Goal: Information Seeking & Learning: Learn about a topic

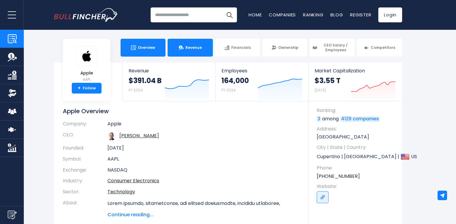
click at [206, 51] on link "Revenue" at bounding box center [190, 48] width 45 height 18
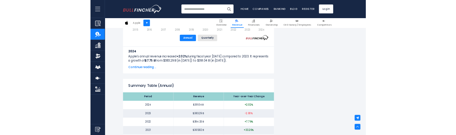
scroll to position [536, 0]
